Goal: Information Seeking & Learning: Check status

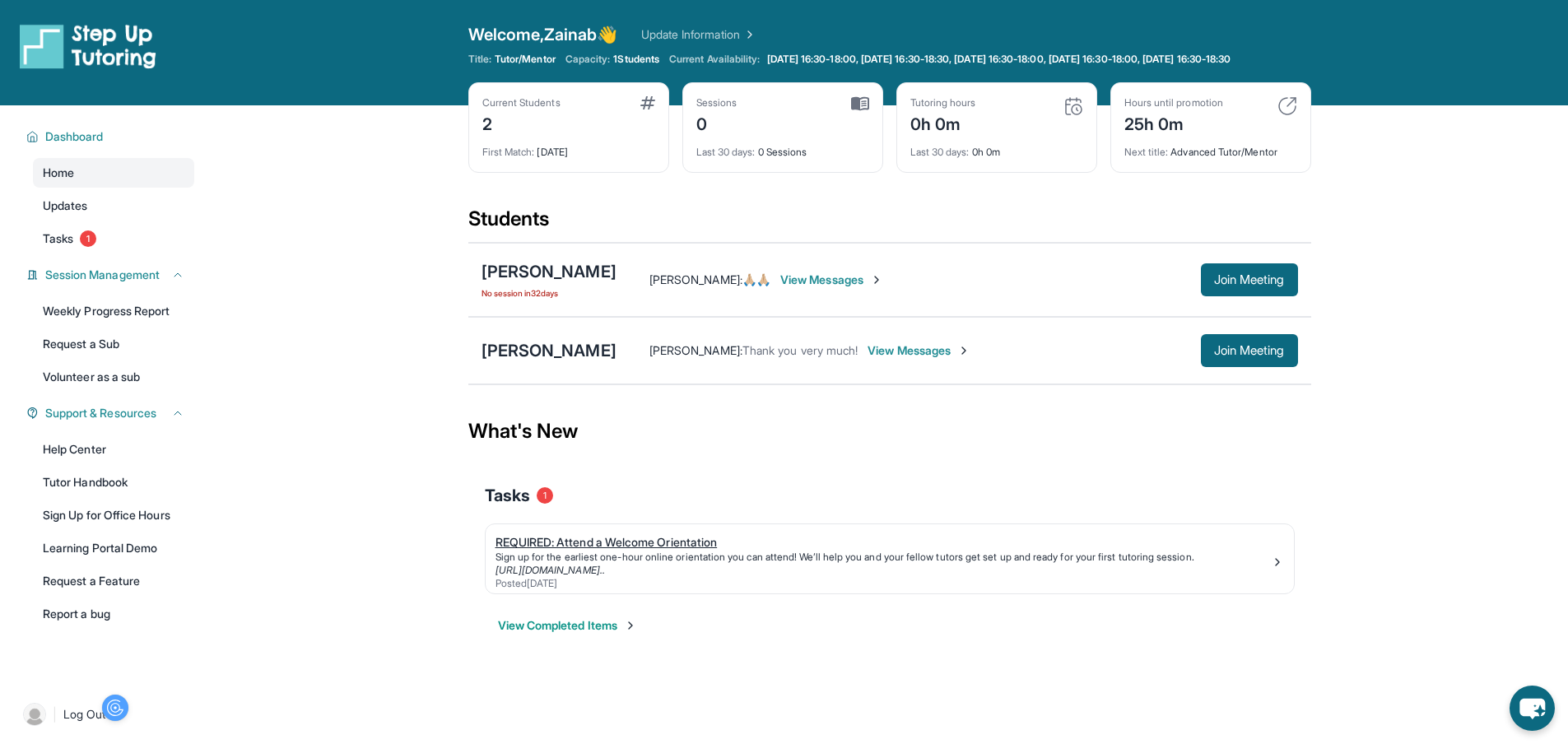
click at [660, 550] on div "REQUIRED: Attend a Welcome Orientation" at bounding box center [883, 542] width 775 height 17
click at [537, 361] on div "[PERSON_NAME]" at bounding box center [549, 351] width 135 height 23
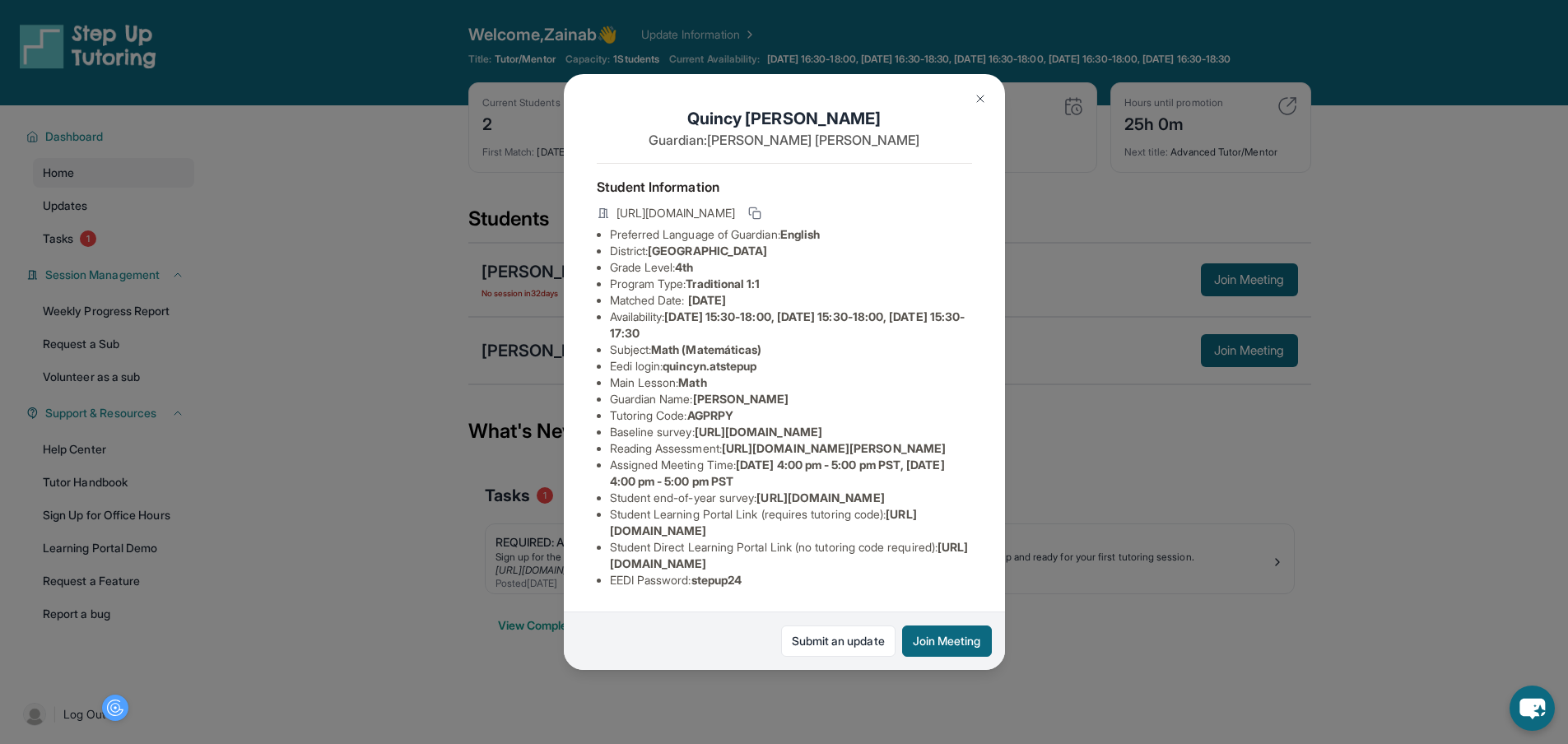
scroll to position [110, 0]
click at [974, 98] on img at bounding box center [980, 98] width 13 height 13
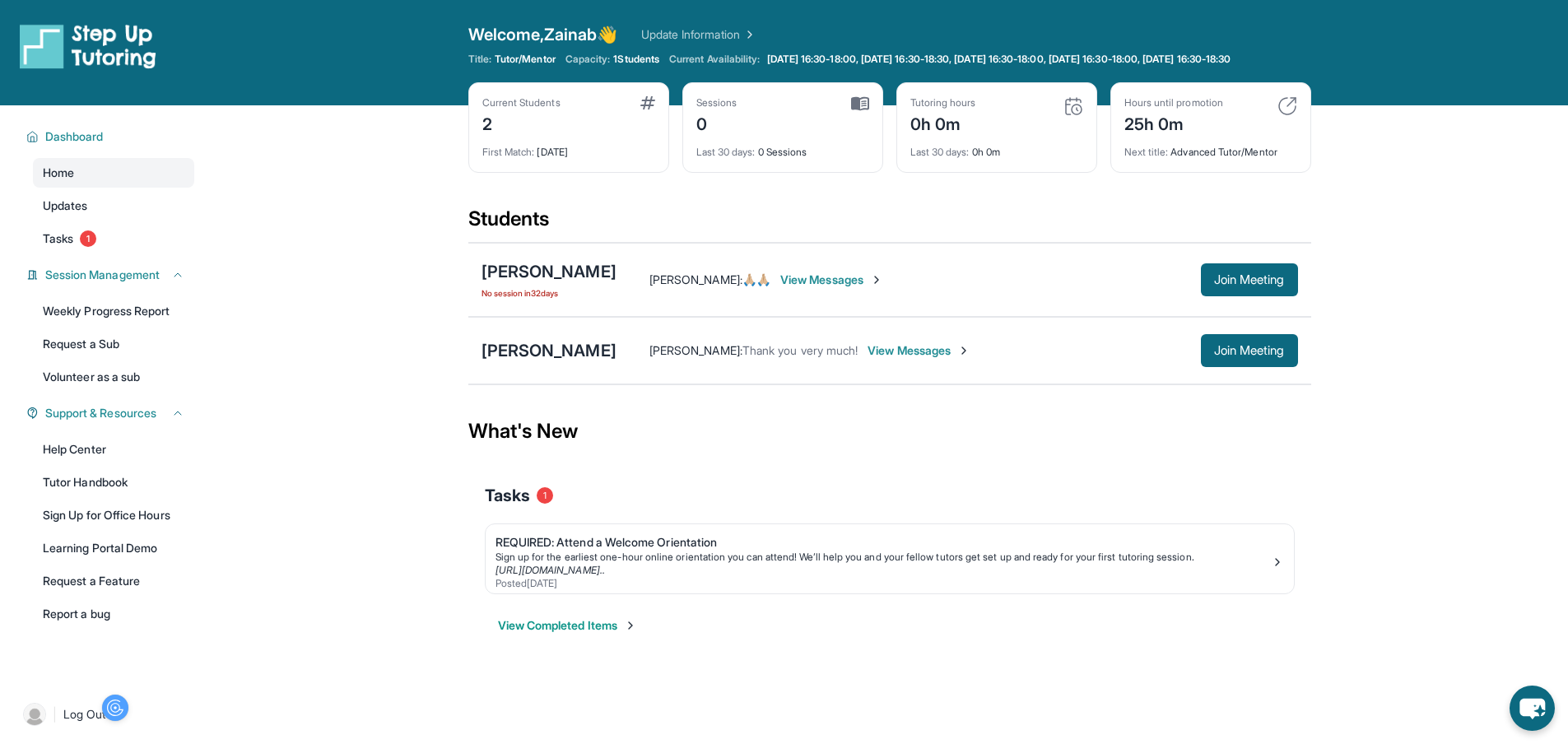
click at [917, 357] on span "View Messages" at bounding box center [918, 350] width 103 height 17
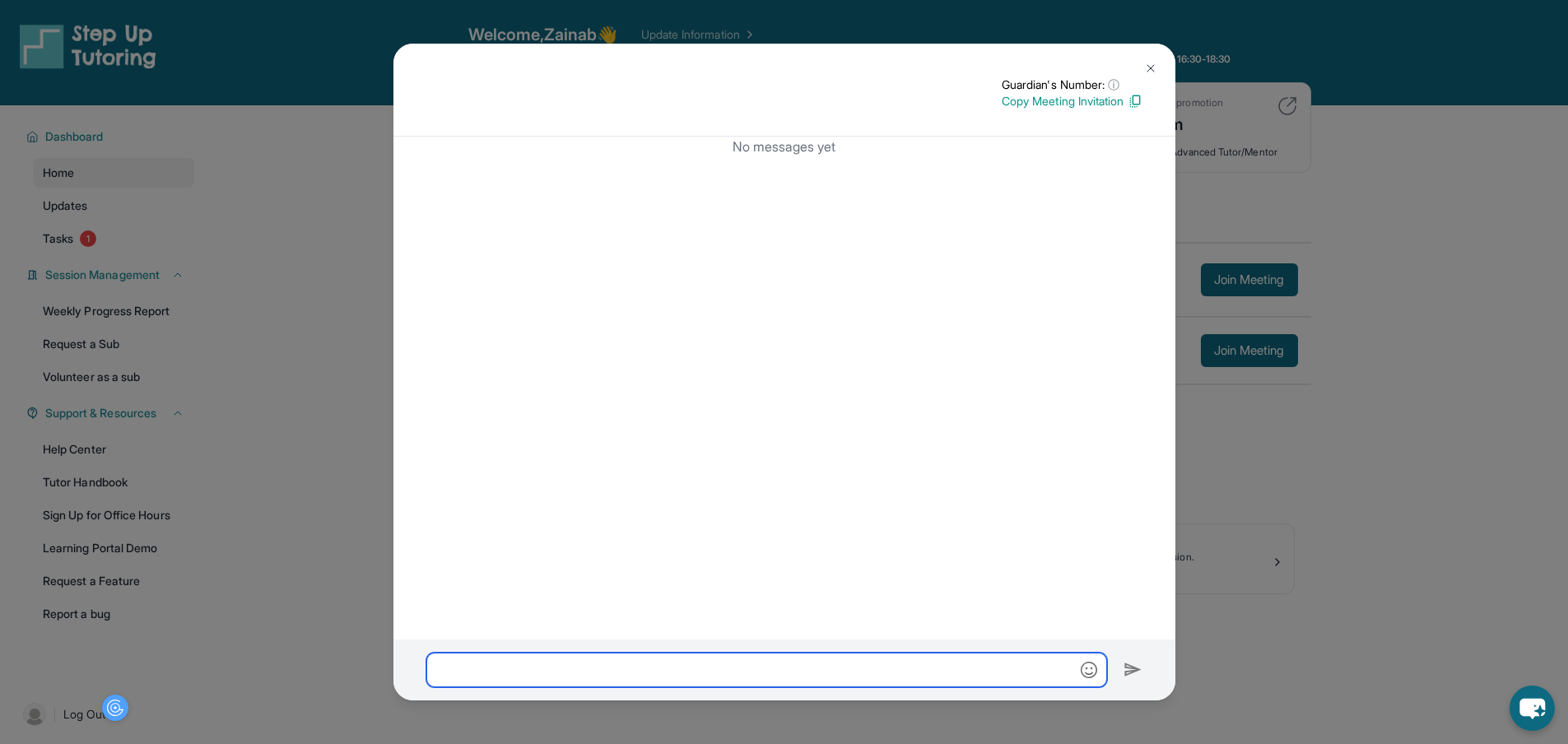
click at [484, 671] on input "text" at bounding box center [766, 669] width 681 height 34
type input "**********"
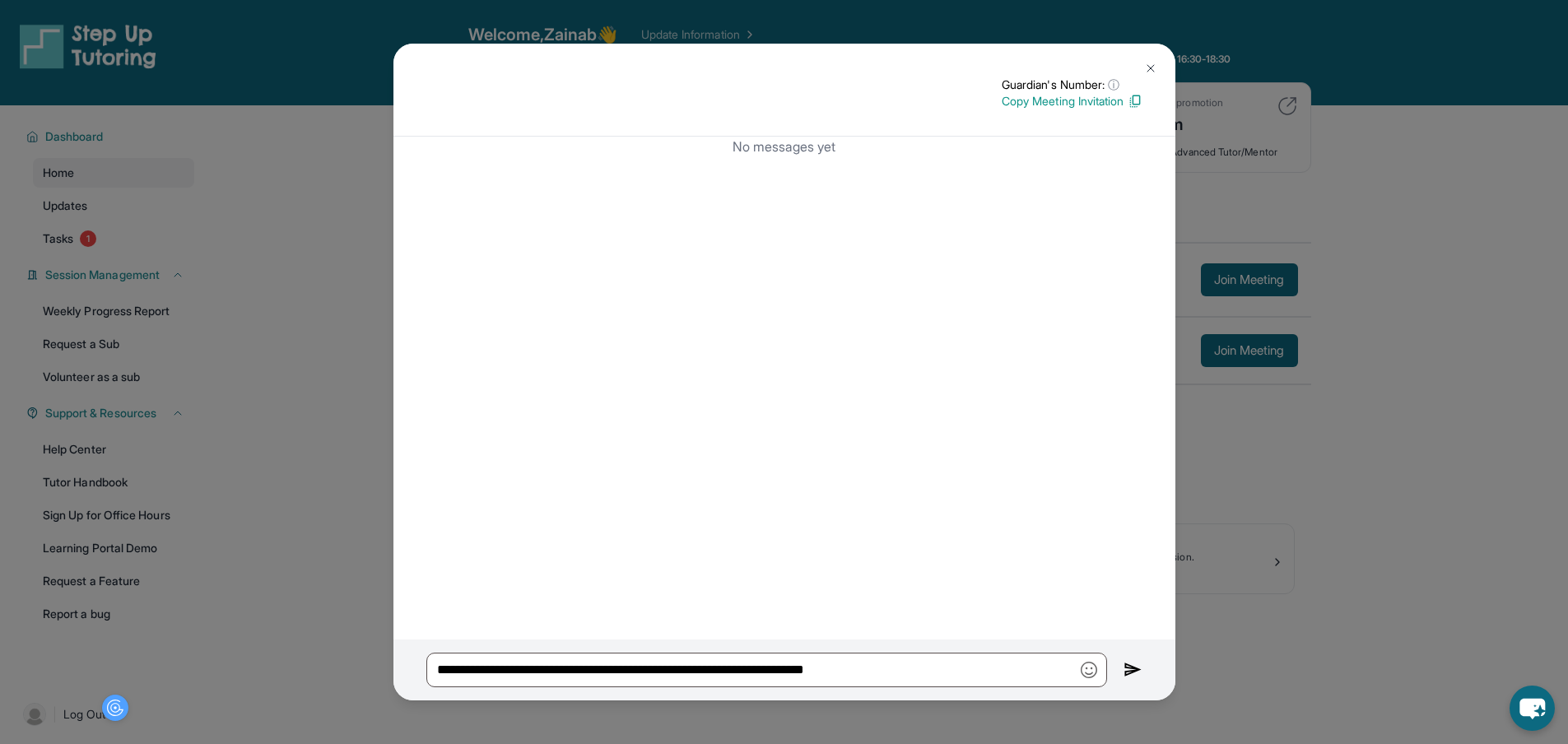
click at [1128, 675] on img at bounding box center [1132, 670] width 19 height 19
click at [1130, 678] on img at bounding box center [1132, 670] width 19 height 19
click at [1146, 65] on img at bounding box center [1150, 68] width 13 height 13
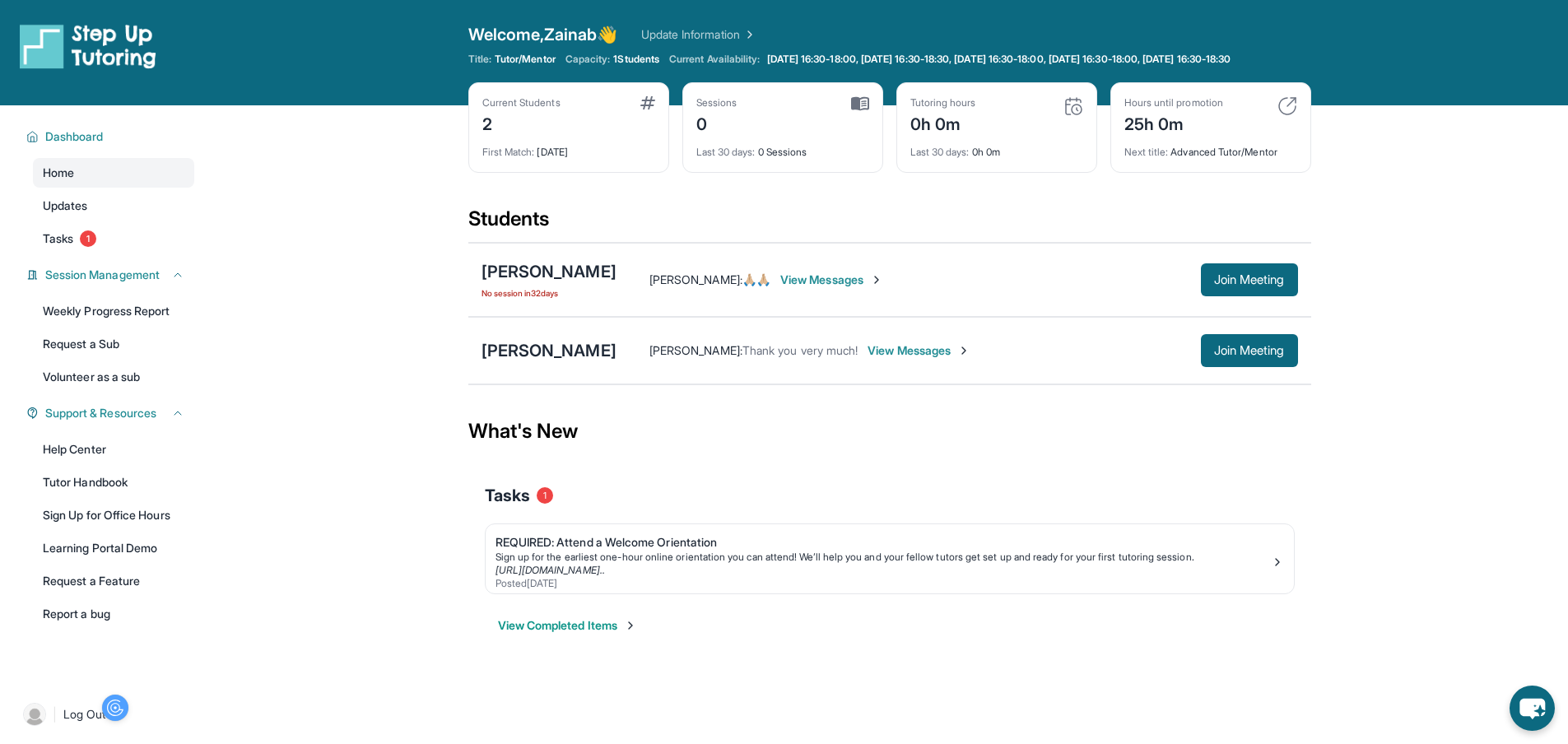
click at [944, 359] on span "View Messages" at bounding box center [918, 350] width 103 height 17
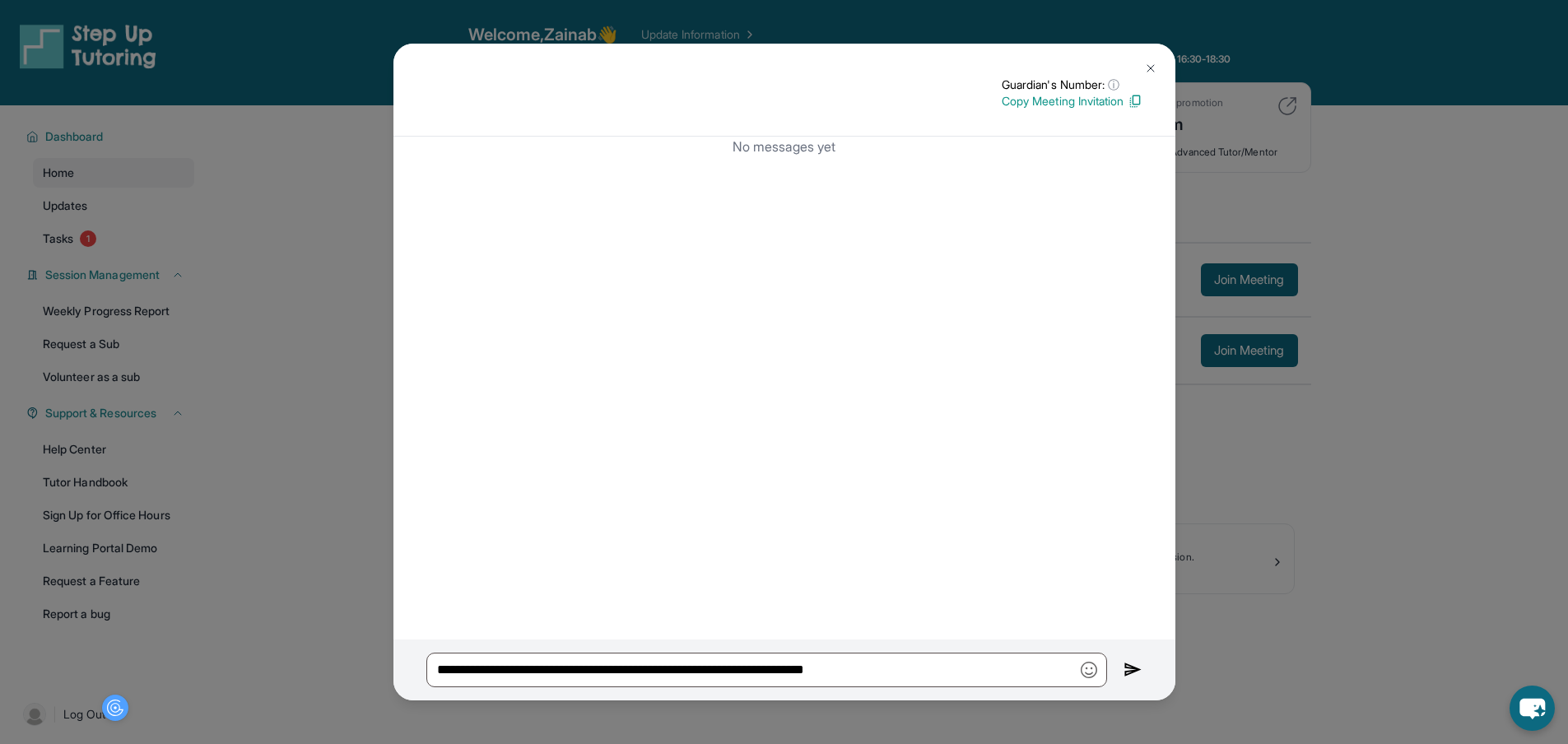
click at [1147, 64] on img at bounding box center [1150, 68] width 13 height 13
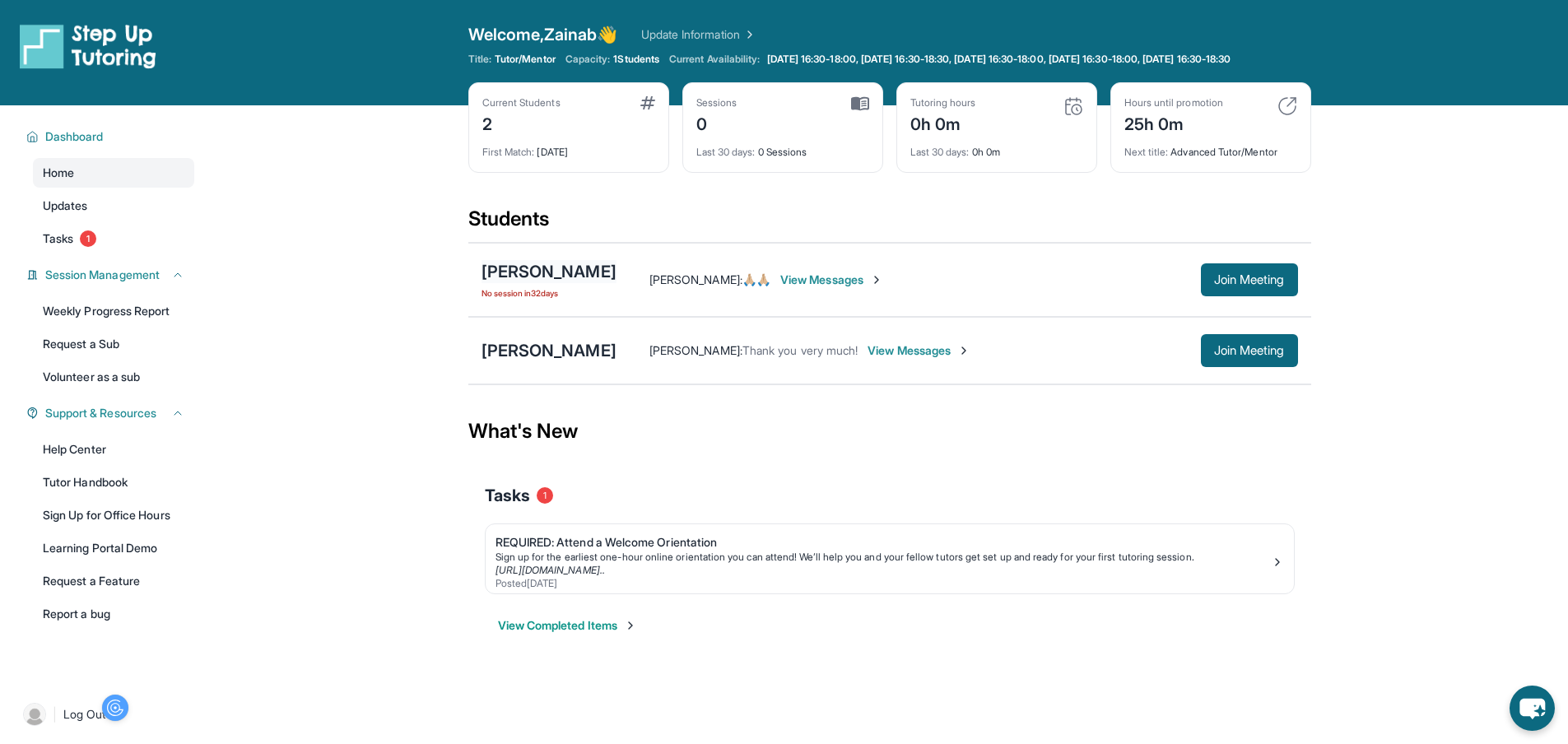
click at [548, 283] on div "[PERSON_NAME]" at bounding box center [549, 271] width 135 height 23
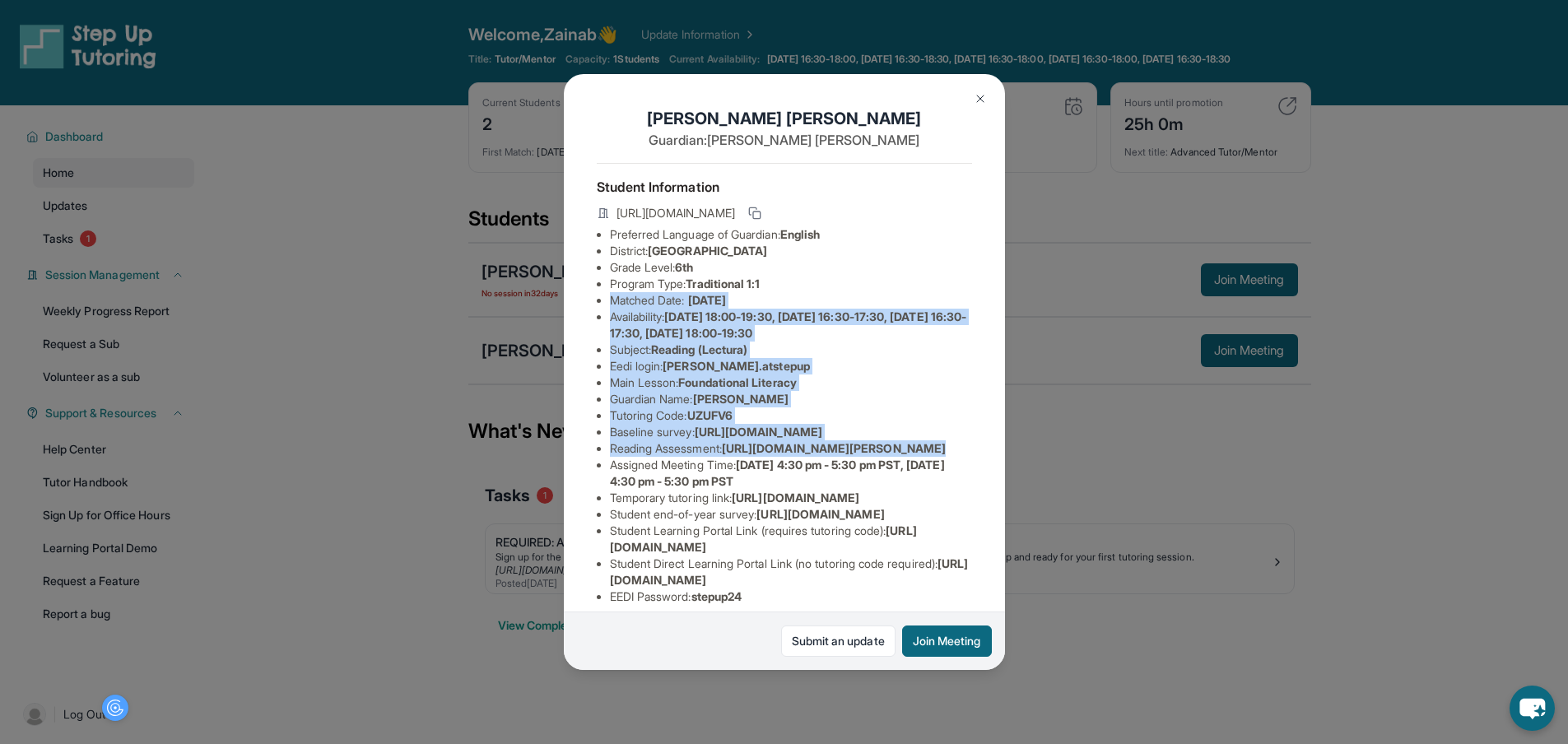
scroll to position [0, 592]
drag, startPoint x: 991, startPoint y: 317, endPoint x: 1000, endPoint y: 518, distance: 201.2
click at [1000, 518] on div "Alessandra Deptula Guardian: Monica Deptula Student Information https://student…" at bounding box center [784, 371] width 441 height 595
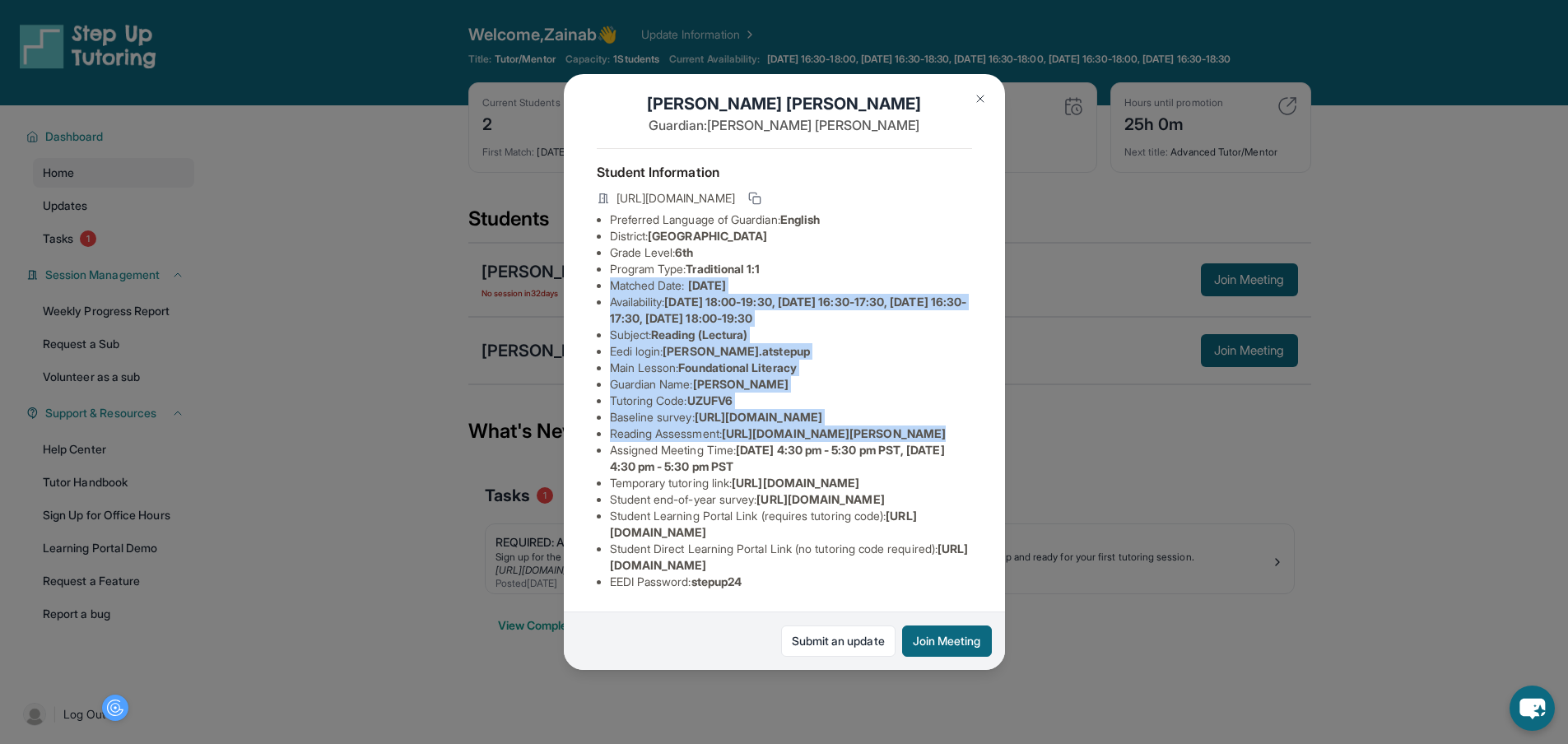
scroll to position [210, 591]
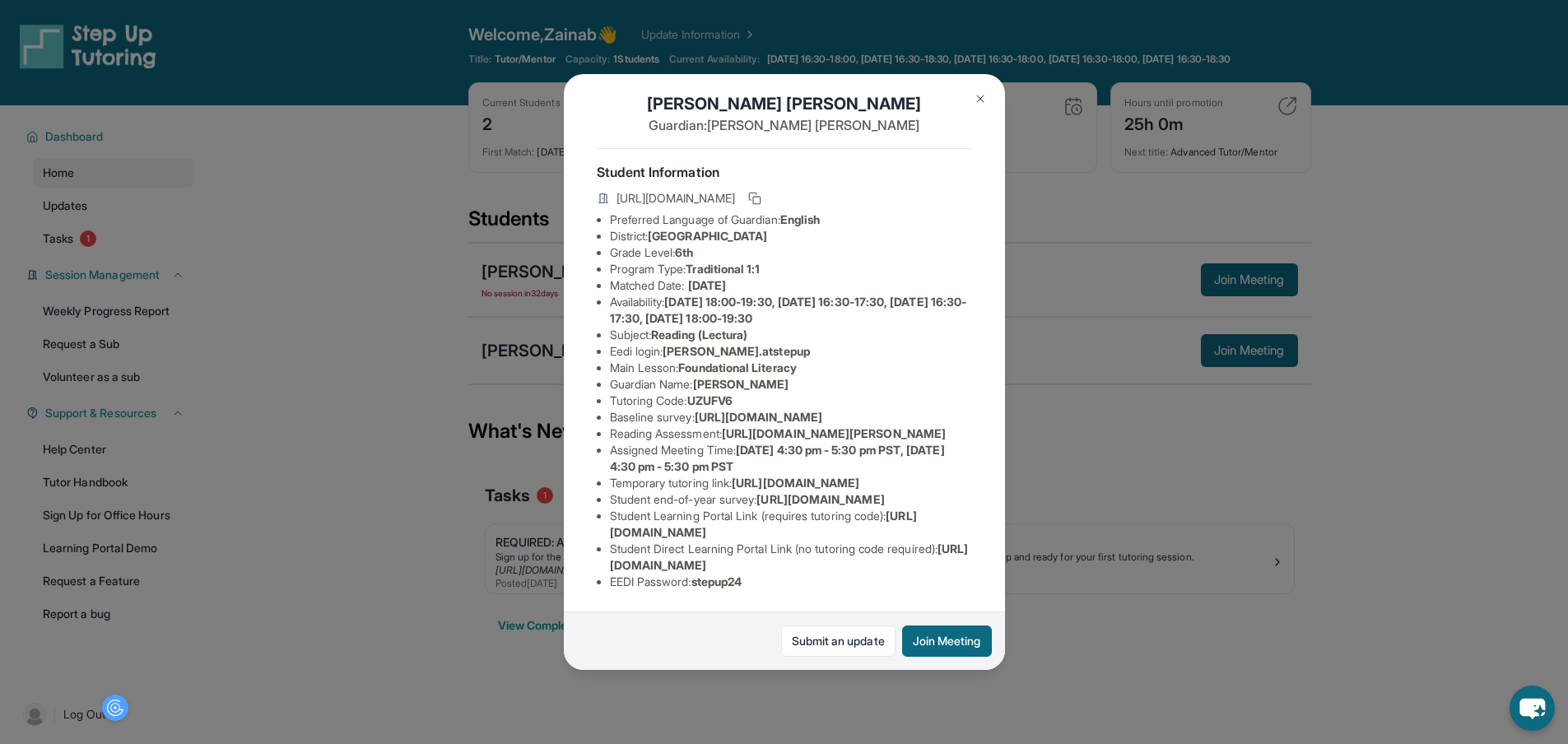
click at [1187, 568] on div "Alessandra Deptula Guardian: Monica Deptula Student Information https://student…" at bounding box center [784, 372] width 1568 height 744
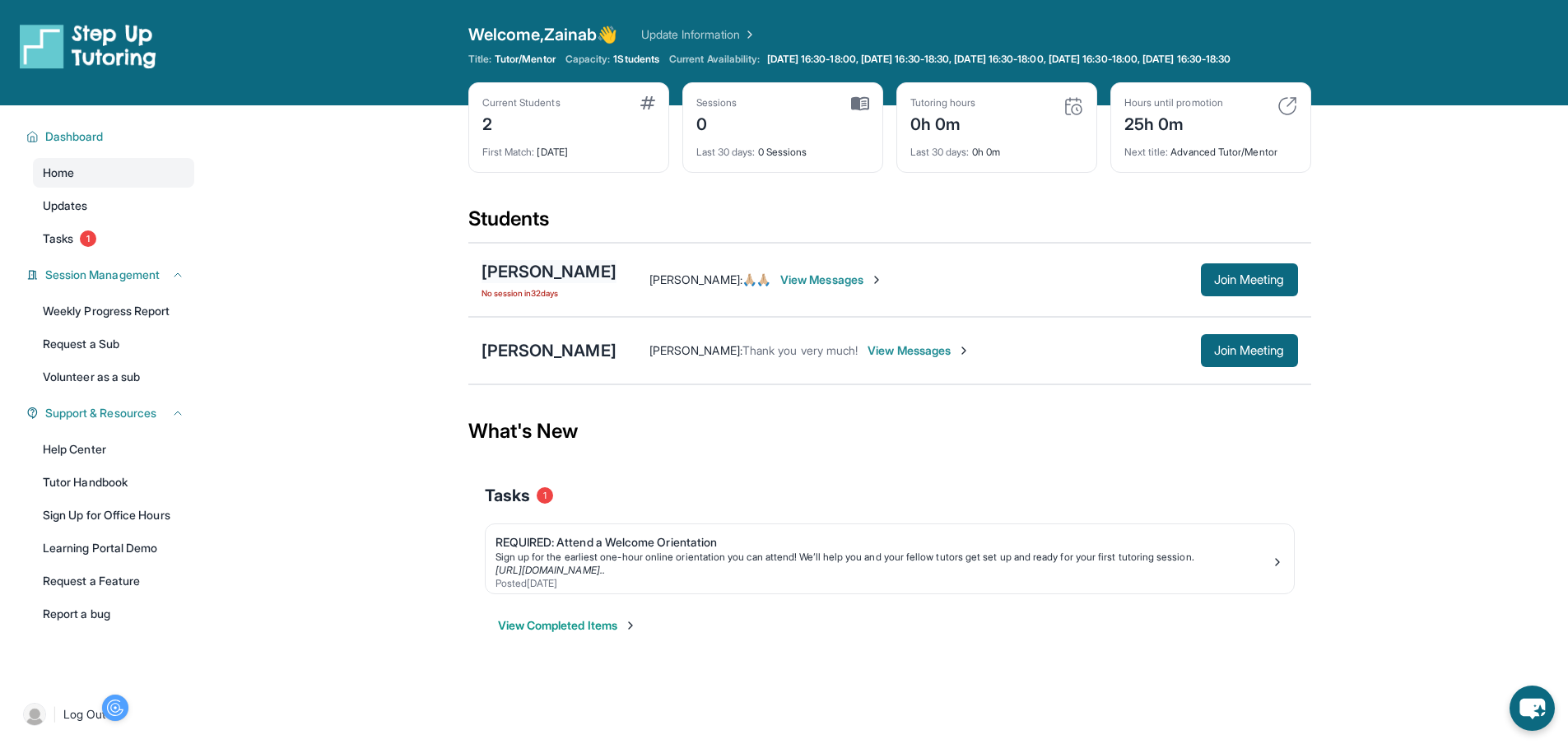
click at [579, 283] on div "[PERSON_NAME]" at bounding box center [549, 271] width 135 height 23
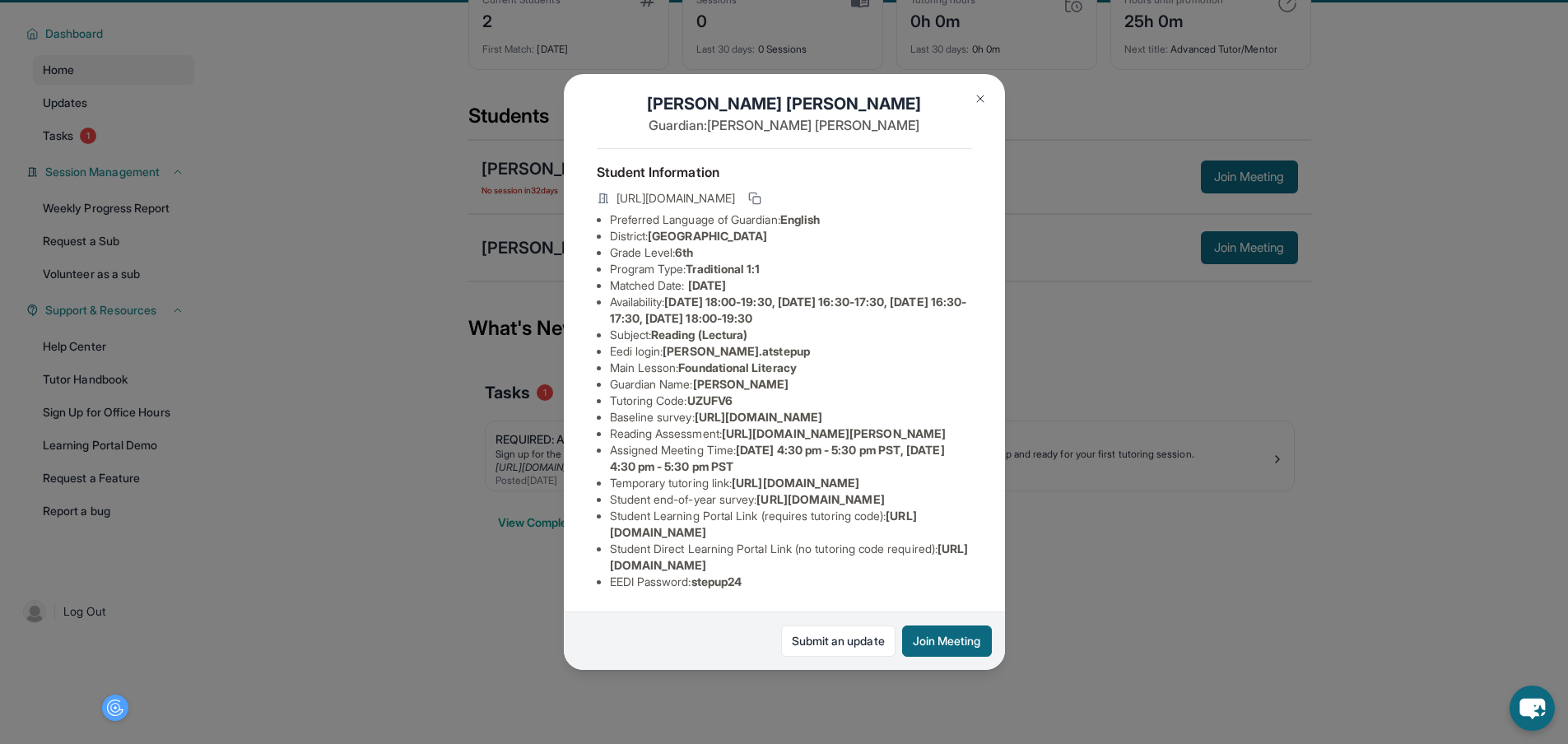
scroll to position [110, 0]
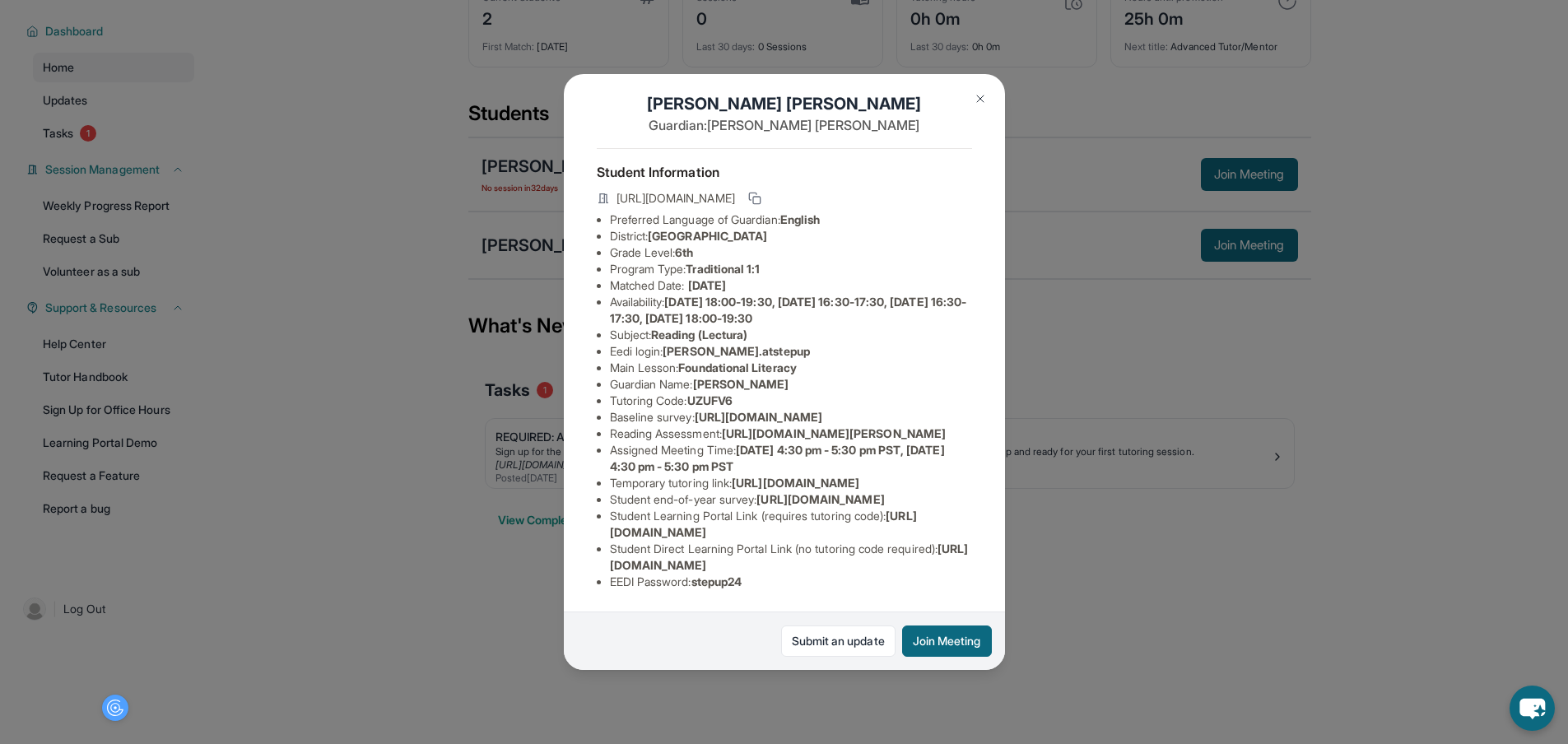
drag, startPoint x: 613, startPoint y: 345, endPoint x: 790, endPoint y: 359, distance: 177.6
click at [790, 442] on li "Assigned Meeting Time : Wednesday 4:30 pm - 5:30 pm PST, Friday 4:30 pm - 5:30 …" at bounding box center [791, 458] width 362 height 33
copy li "Assigned Meeting Time : Wednesday 4:30 pm - 5:30 pm PST, Friday 4:30 pm - 5:30 …"
click at [985, 96] on img at bounding box center [980, 98] width 13 height 13
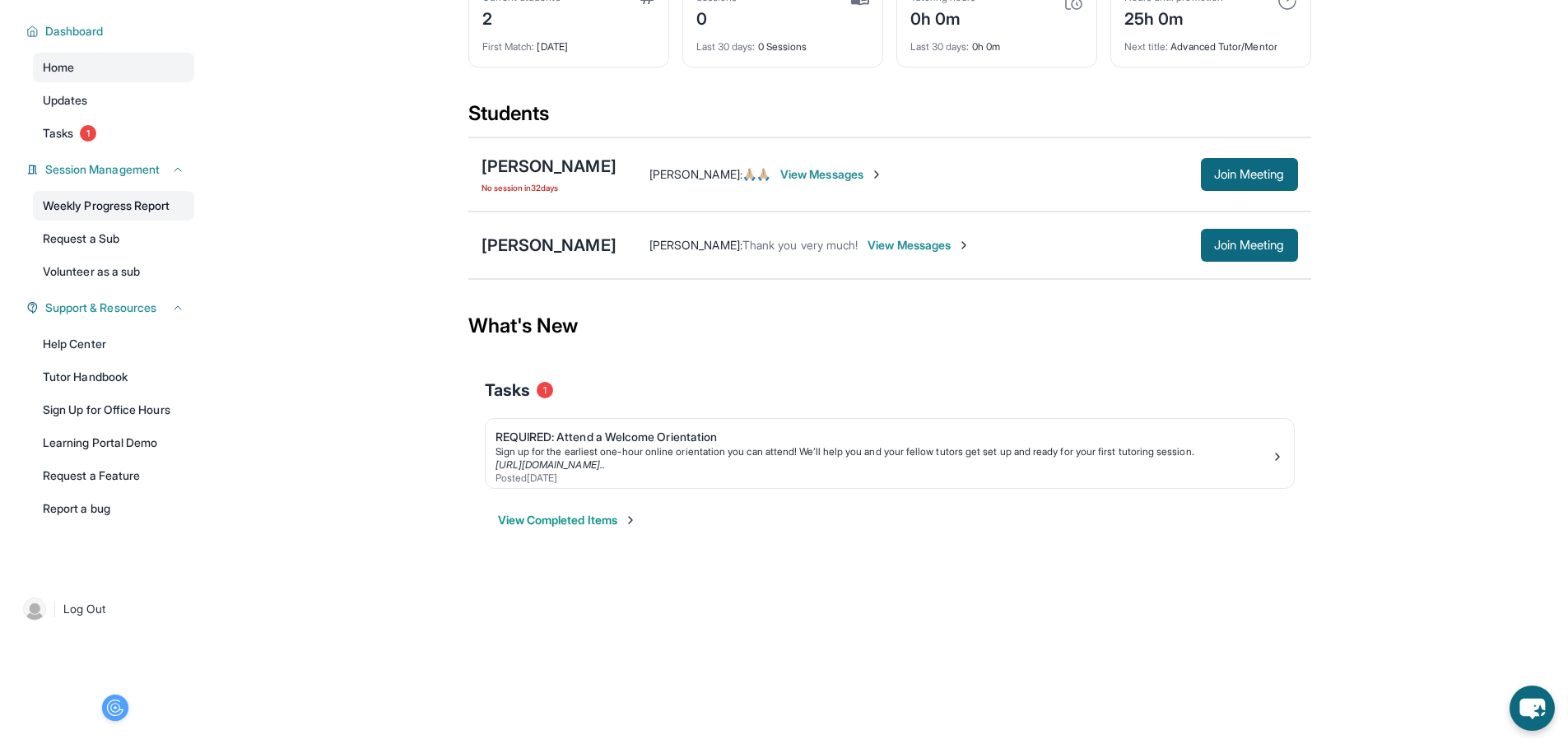
click at [103, 213] on link "Weekly Progress Report" at bounding box center [113, 206] width 162 height 30
click at [114, 457] on link "Learning Portal Demo" at bounding box center [113, 443] width 162 height 30
click at [90, 278] on link "Volunteer as a sub" at bounding box center [113, 272] width 162 height 30
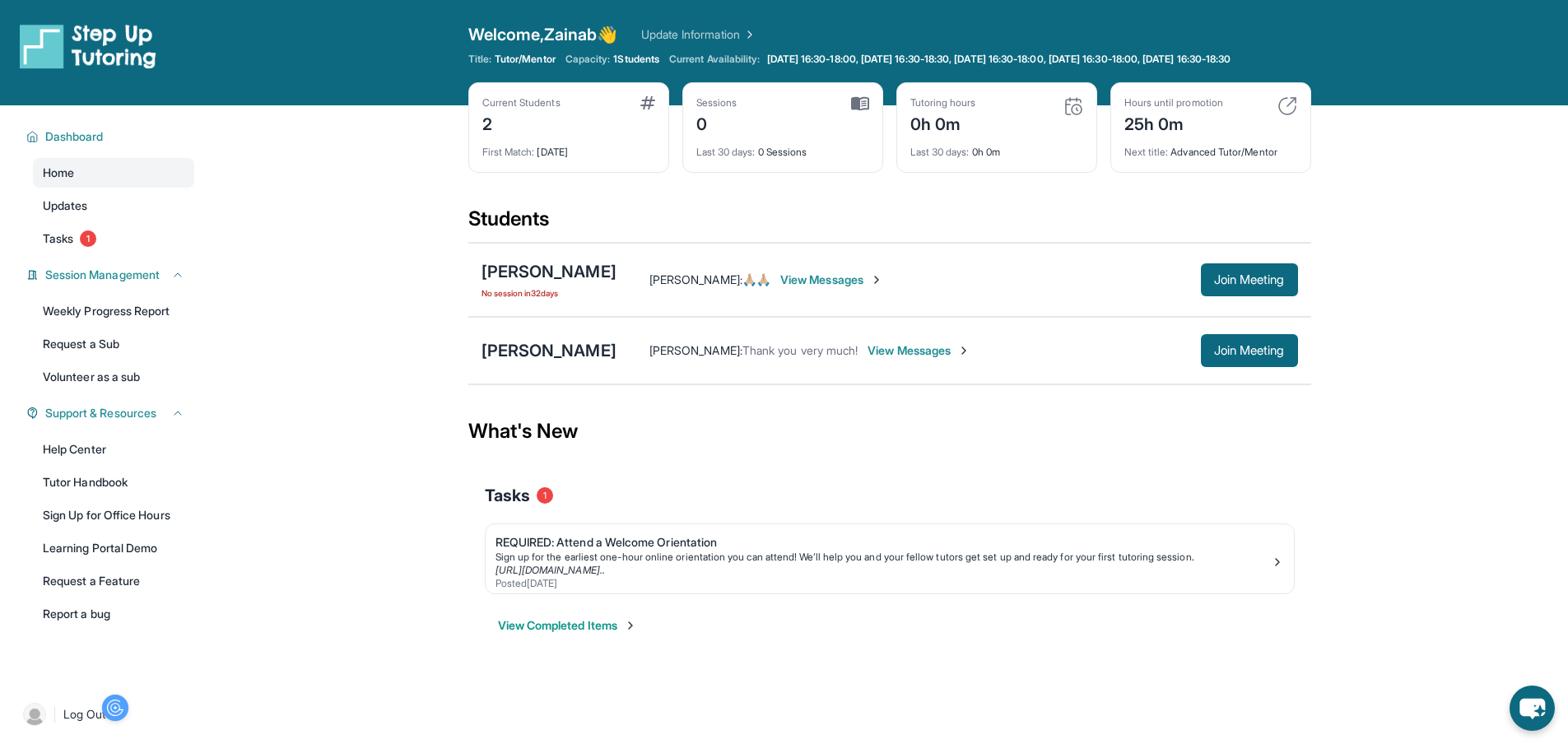
click at [620, 633] on button "View Completed Items" at bounding box center [567, 625] width 139 height 17
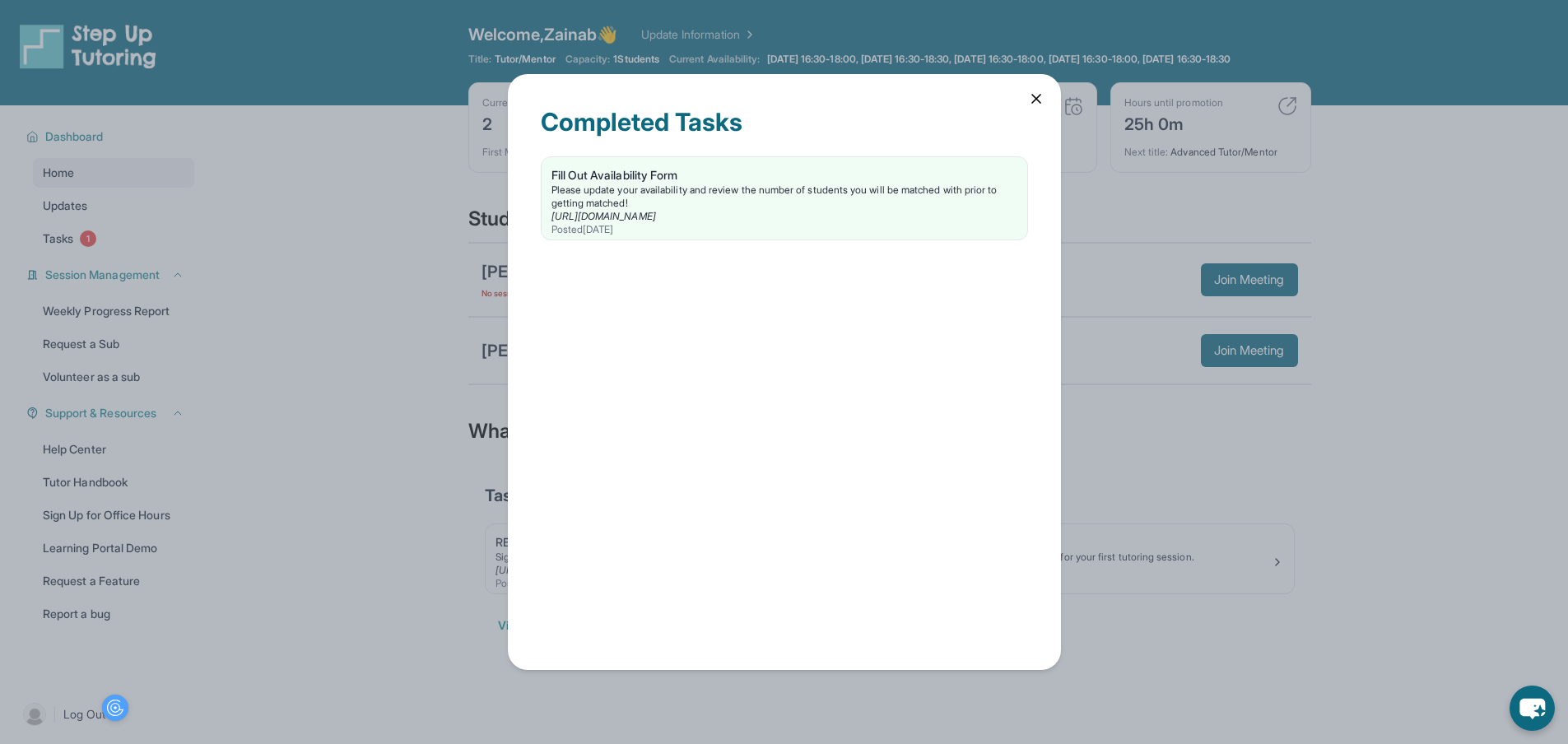
click at [1033, 98] on icon at bounding box center [1036, 98] width 8 height 8
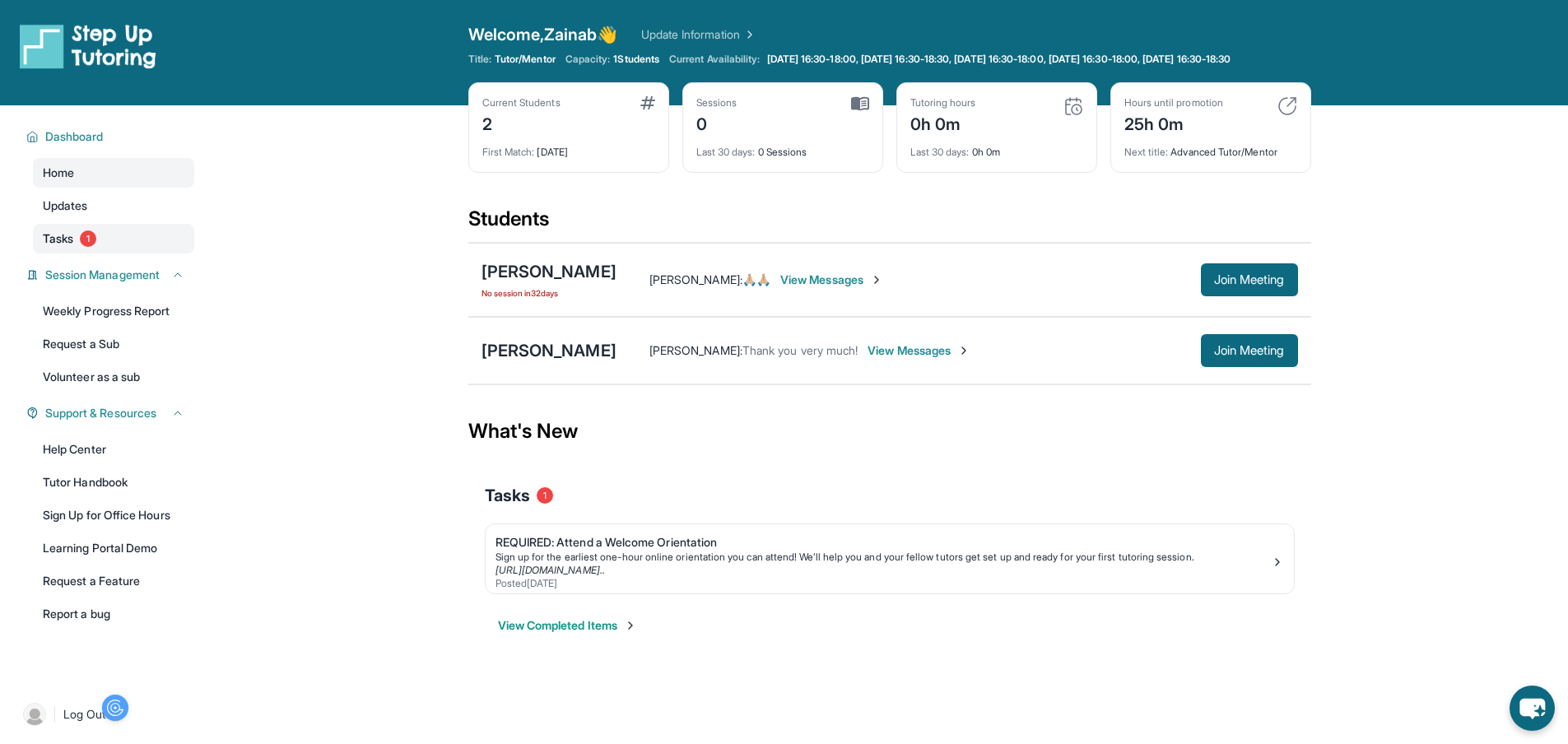
click at [78, 252] on link "Tasks 1" at bounding box center [113, 239] width 162 height 30
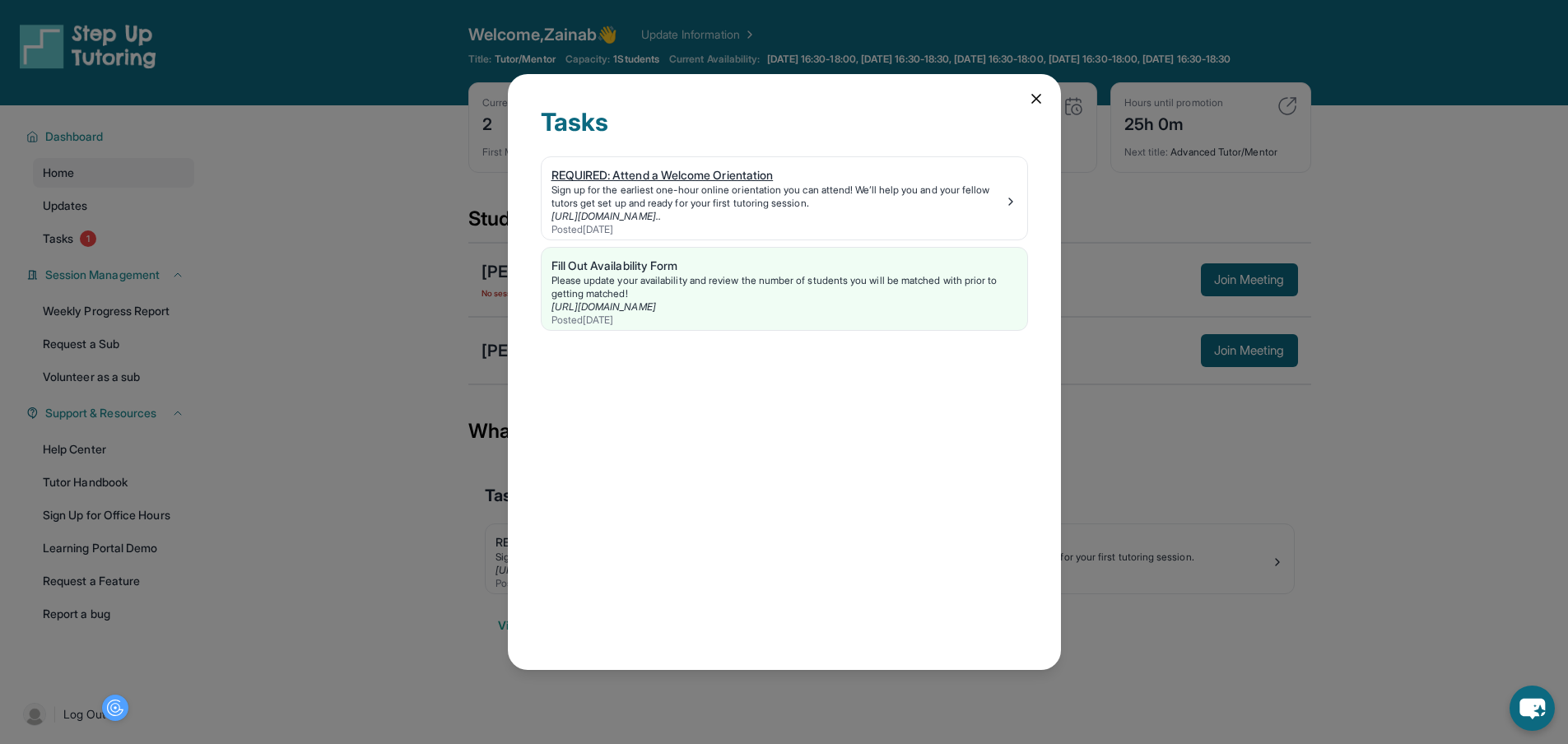
click at [704, 167] on div "REQUIRED: Attend a Welcome Orientation" at bounding box center [778, 175] width 453 height 17
click at [1031, 95] on icon at bounding box center [1036, 98] width 17 height 17
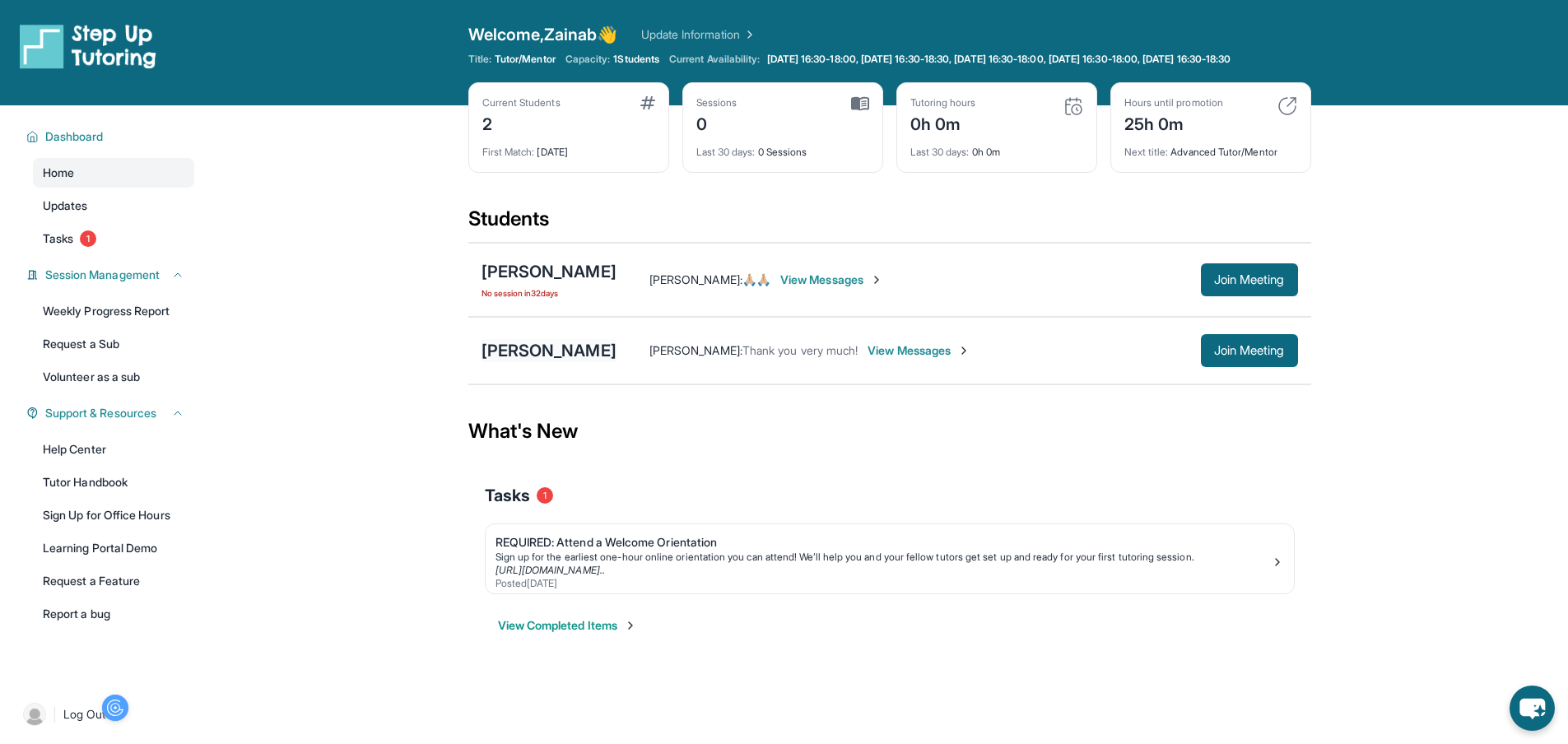
click at [561, 361] on div "[PERSON_NAME]" at bounding box center [549, 351] width 135 height 23
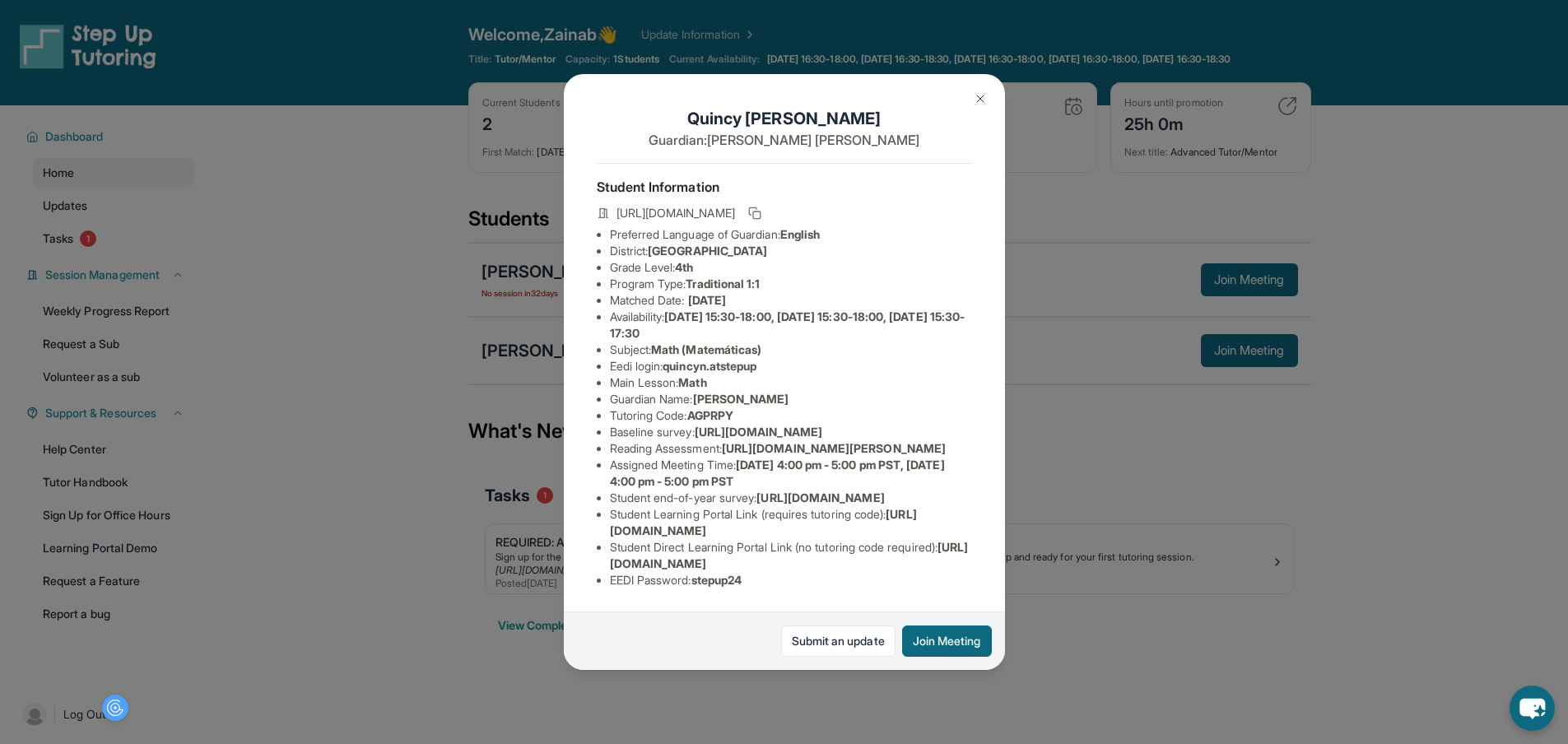
click at [978, 97] on img at bounding box center [980, 98] width 13 height 13
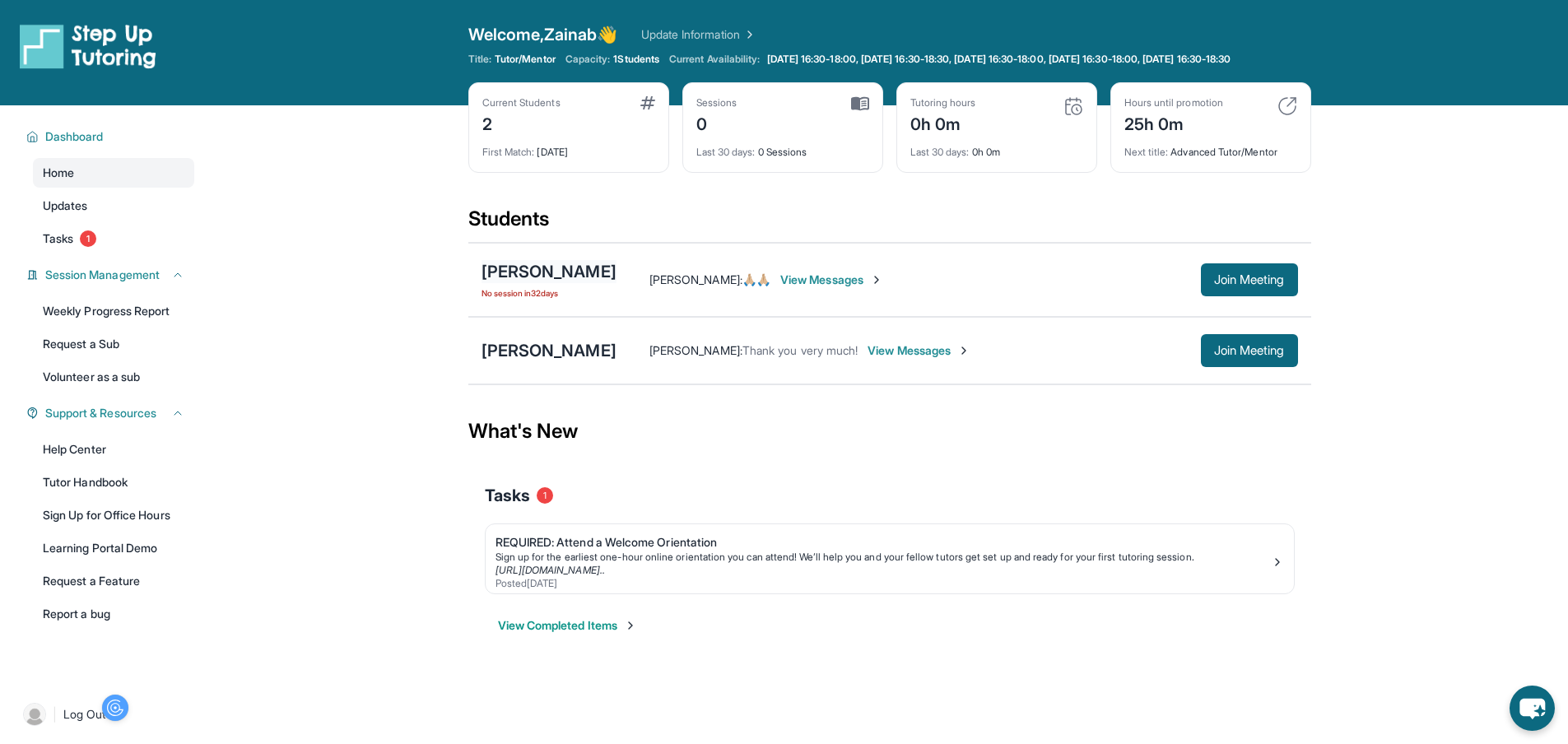
click at [588, 283] on div "[PERSON_NAME]" at bounding box center [549, 271] width 135 height 23
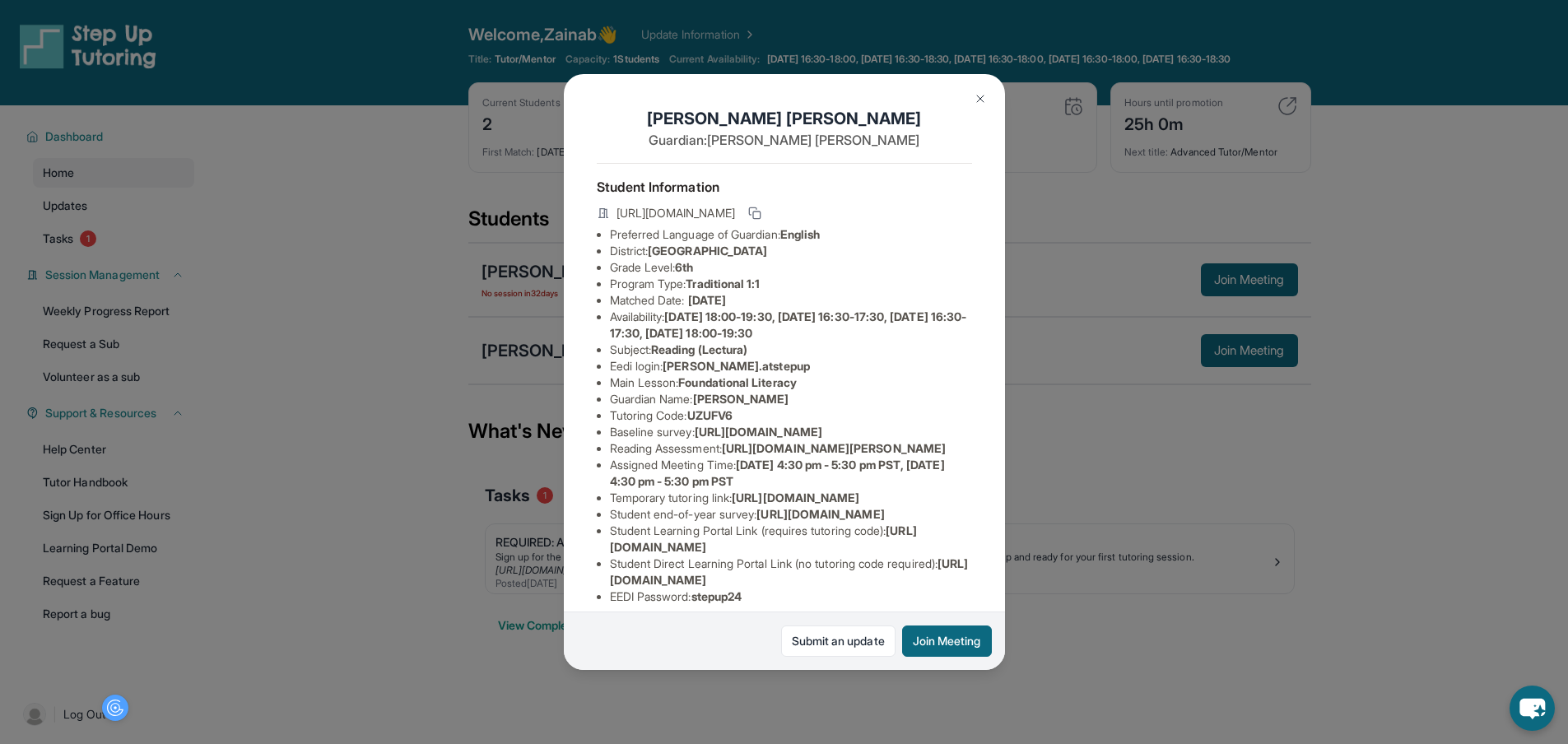
click at [978, 92] on img at bounding box center [980, 98] width 13 height 13
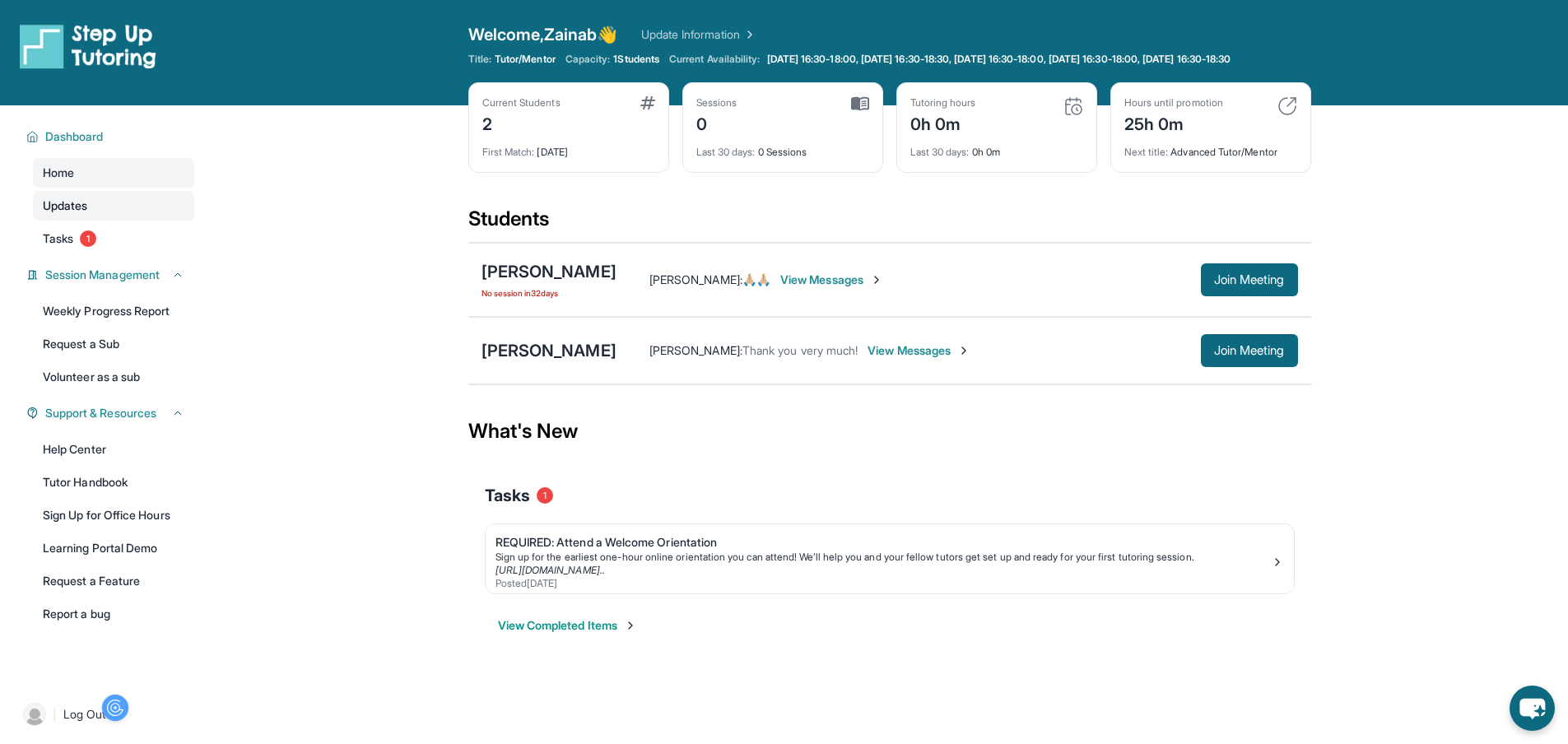
click at [93, 219] on link "Updates" at bounding box center [113, 206] width 162 height 30
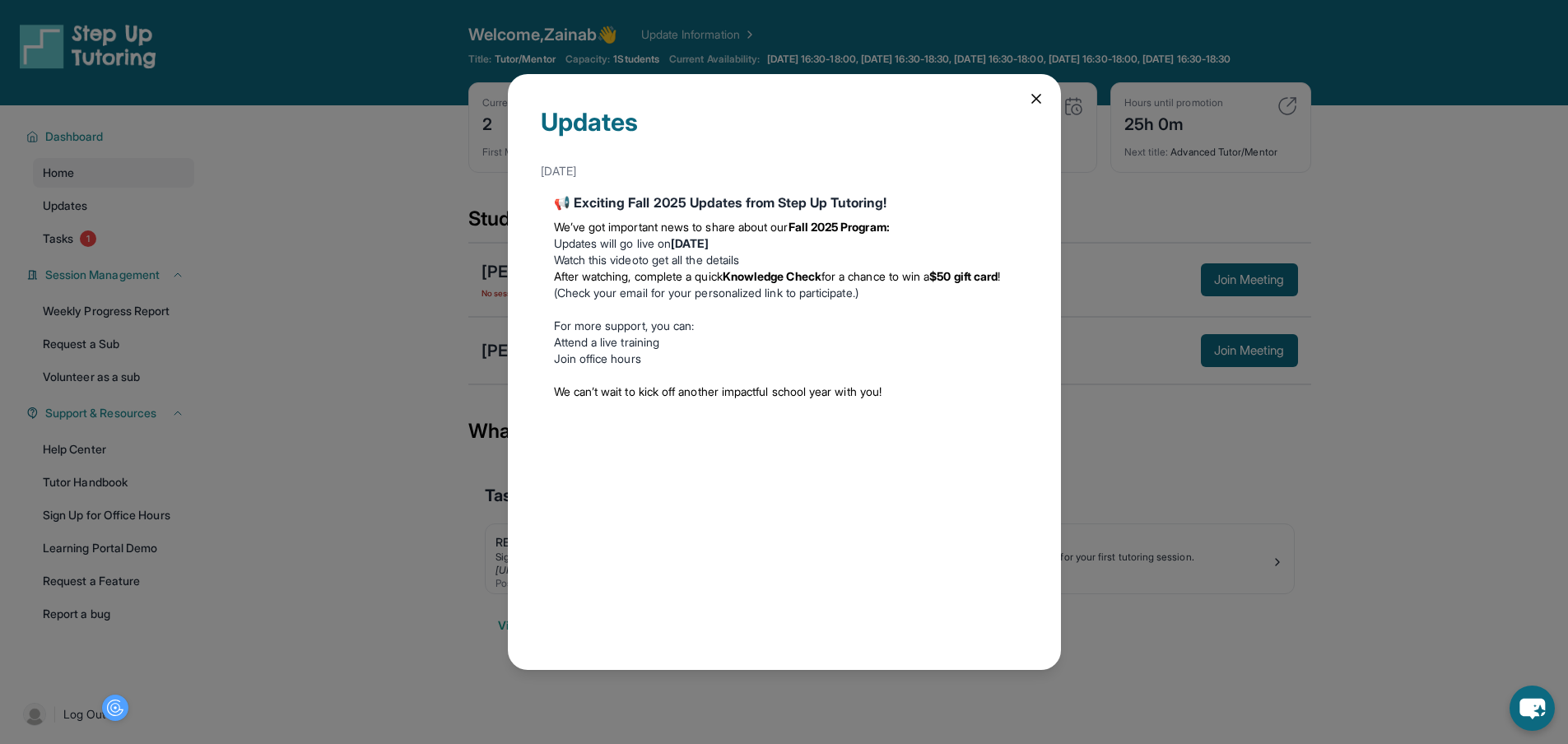
click at [1032, 95] on icon at bounding box center [1036, 98] width 8 height 8
